Goal: Find specific page/section: Find specific page/section

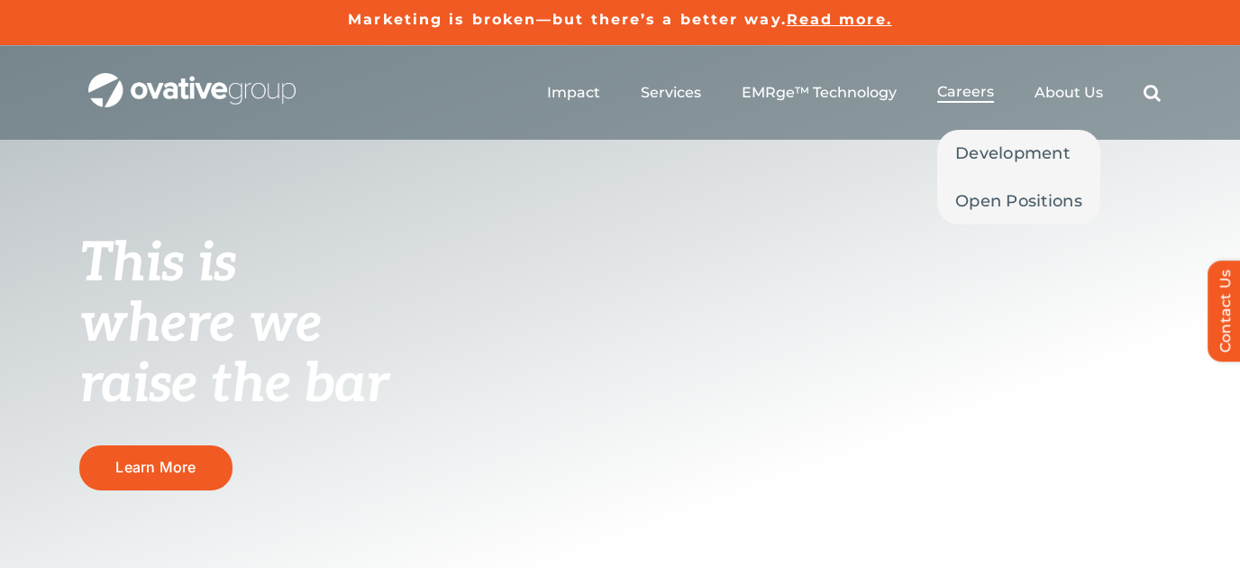
click at [978, 90] on span "Careers" at bounding box center [965, 92] width 57 height 18
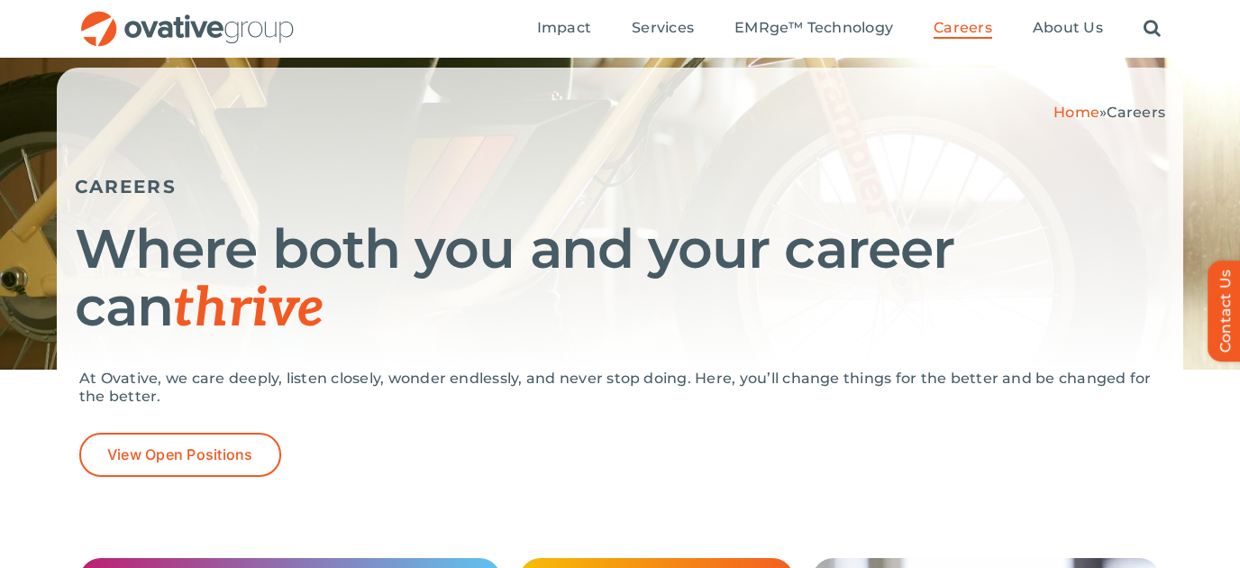
scroll to position [252, 0]
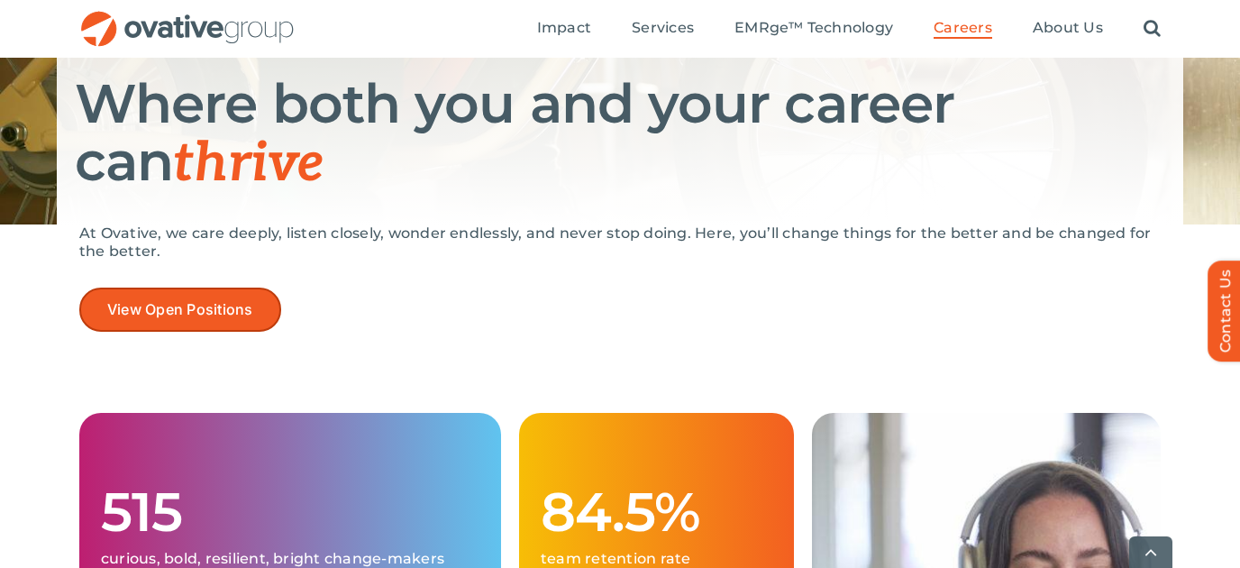
click at [173, 317] on span "View Open Positions" at bounding box center [180, 309] width 146 height 17
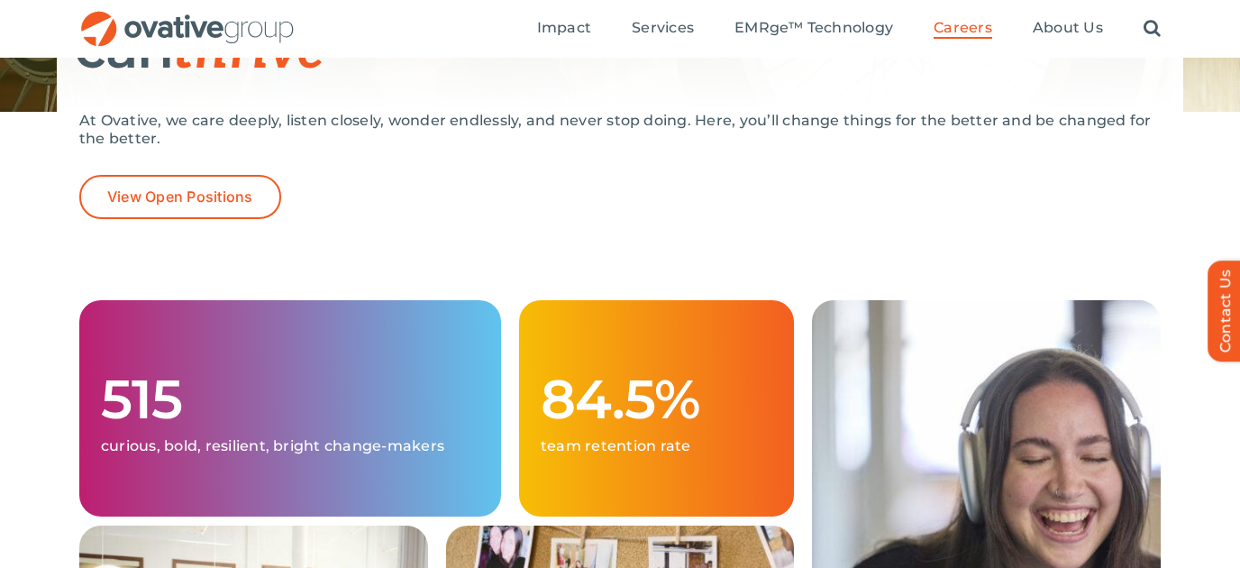
scroll to position [238, 0]
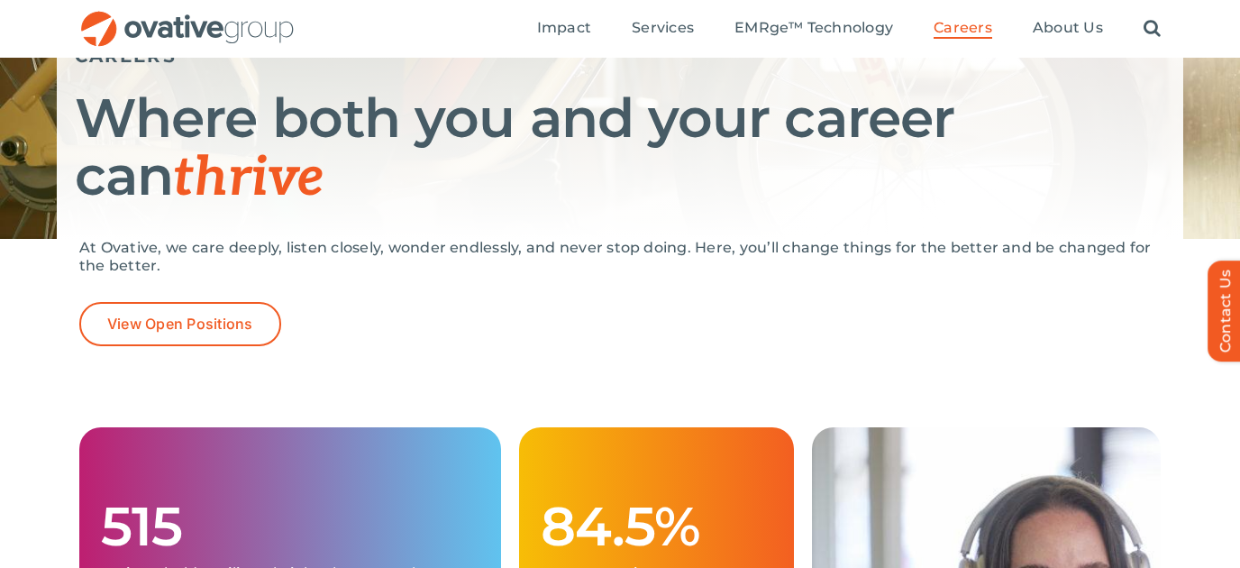
click at [231, 22] on img "OG_Full_horizontal_RGB" at bounding box center [187, 29] width 216 height 37
